Goal: Check status: Check status

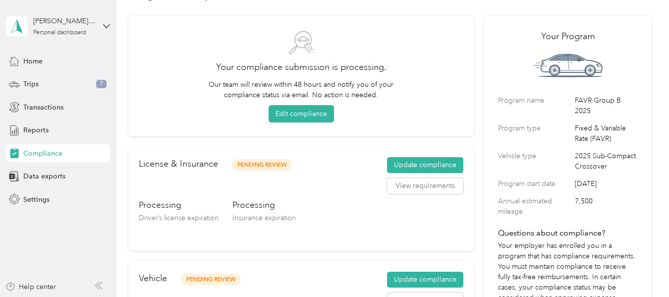
scroll to position [38, 0]
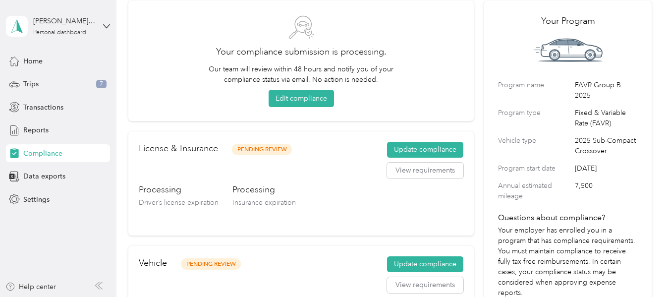
scroll to position [51, 0]
